Goal: Navigation & Orientation: Find specific page/section

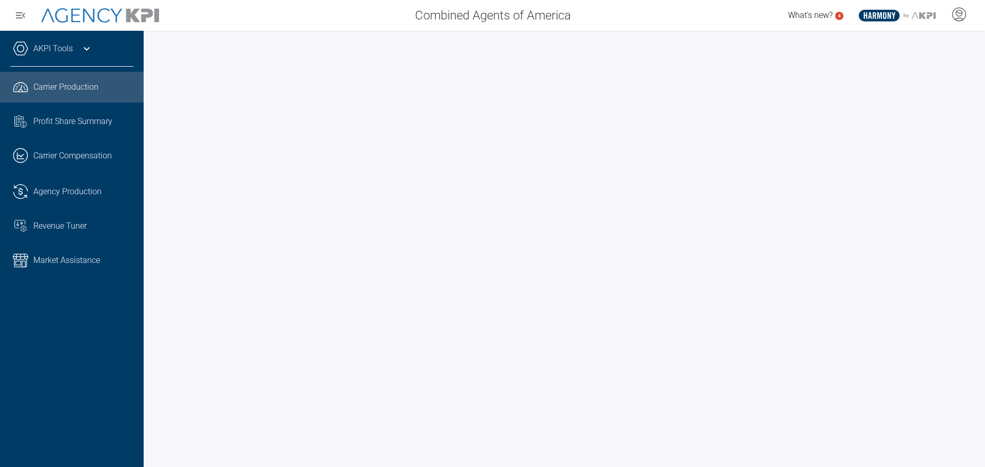
click at [78, 49] on div "AKPI Tools" at bounding box center [71, 54] width 123 height 26
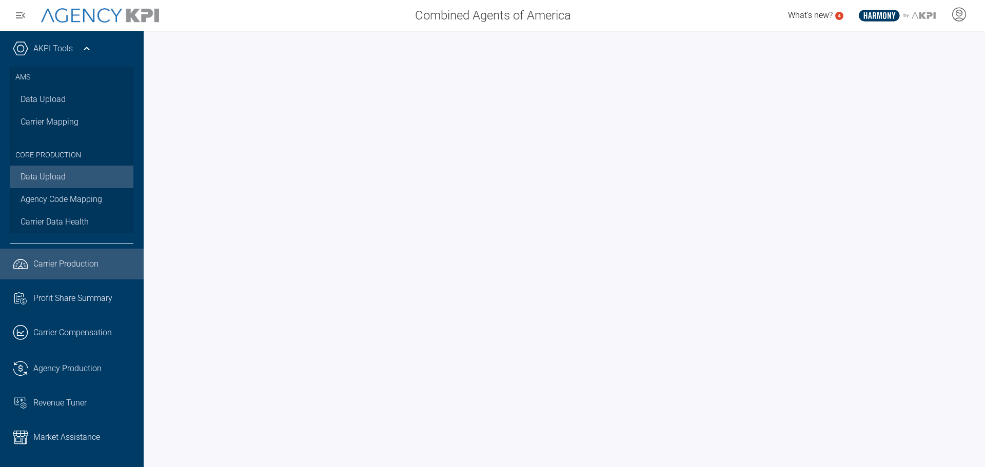
click at [57, 178] on link "Data Upload" at bounding box center [71, 177] width 123 height 23
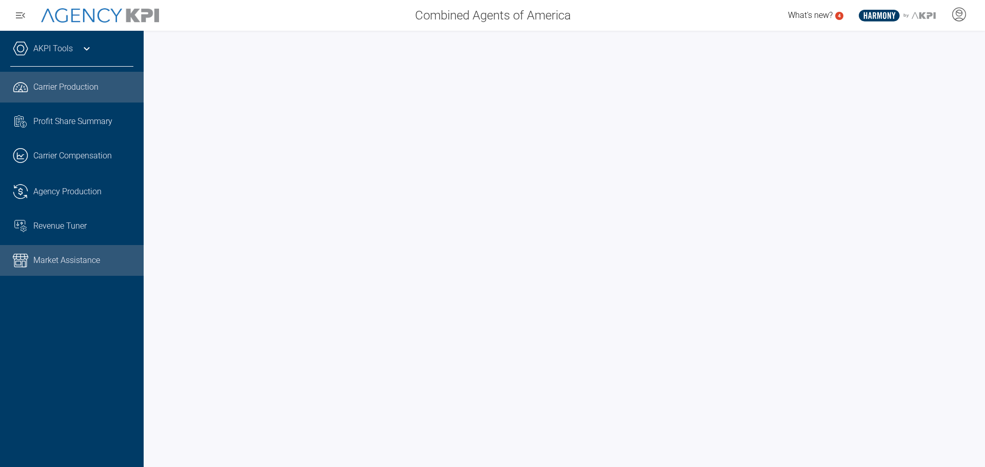
click at [74, 265] on span "Market Assistance" at bounding box center [66, 260] width 67 height 12
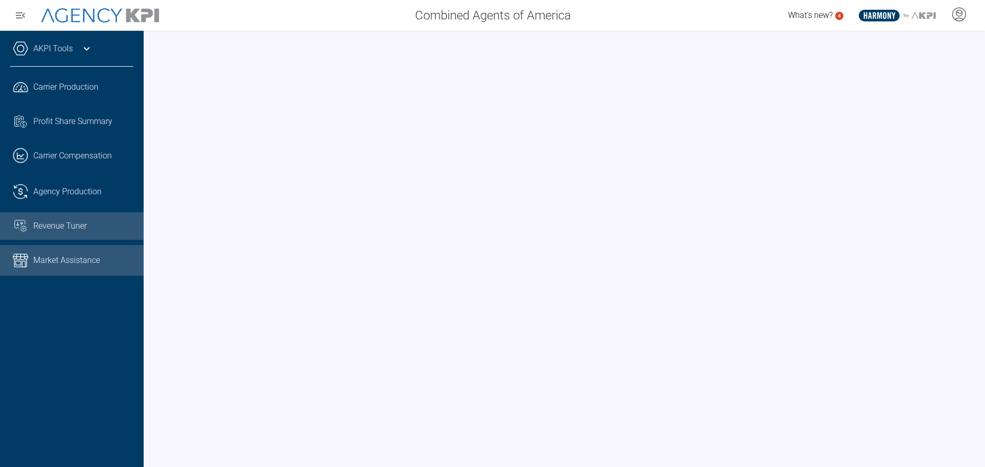
click at [97, 234] on link "Revenue Tuner" at bounding box center [72, 226] width 144 height 28
